Goal: Check status: Check status

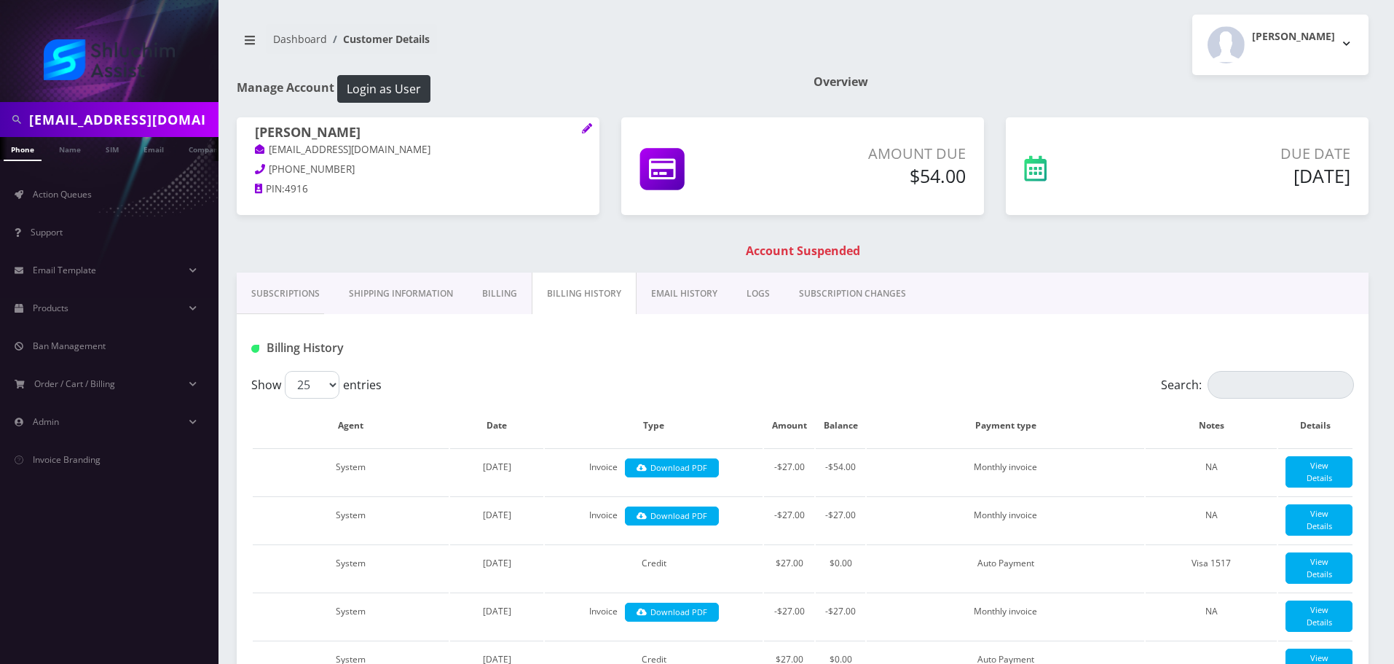
click at [147, 112] on input "[EMAIL_ADDRESS][DOMAIN_NAME]" at bounding box center [122, 120] width 186 height 28
paste input "[PHONE_NUMBER]"
click at [87, 117] on input "[PHONE_NUMBER]" at bounding box center [122, 120] width 186 height 28
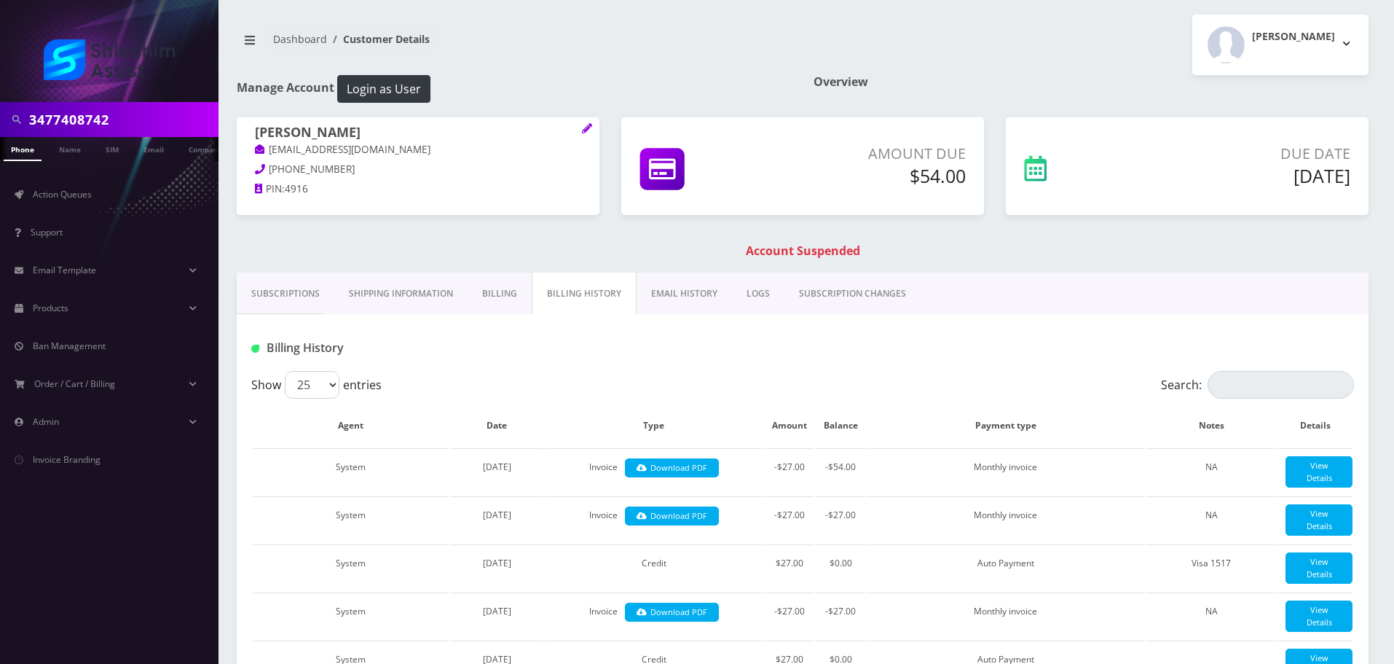
type input "3477408742"
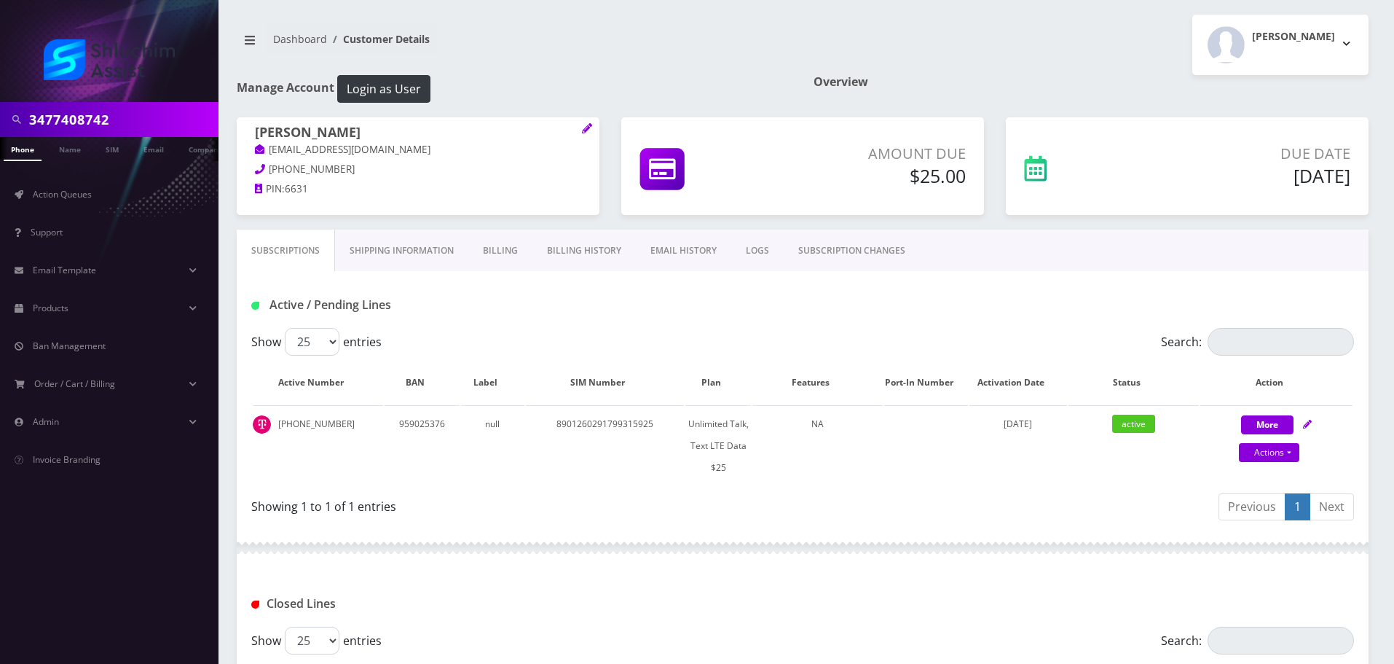
click at [568, 253] on link "Billing History" at bounding box center [583, 250] width 103 height 42
